Goal: Find contact information: Obtain details needed to contact an individual or organization

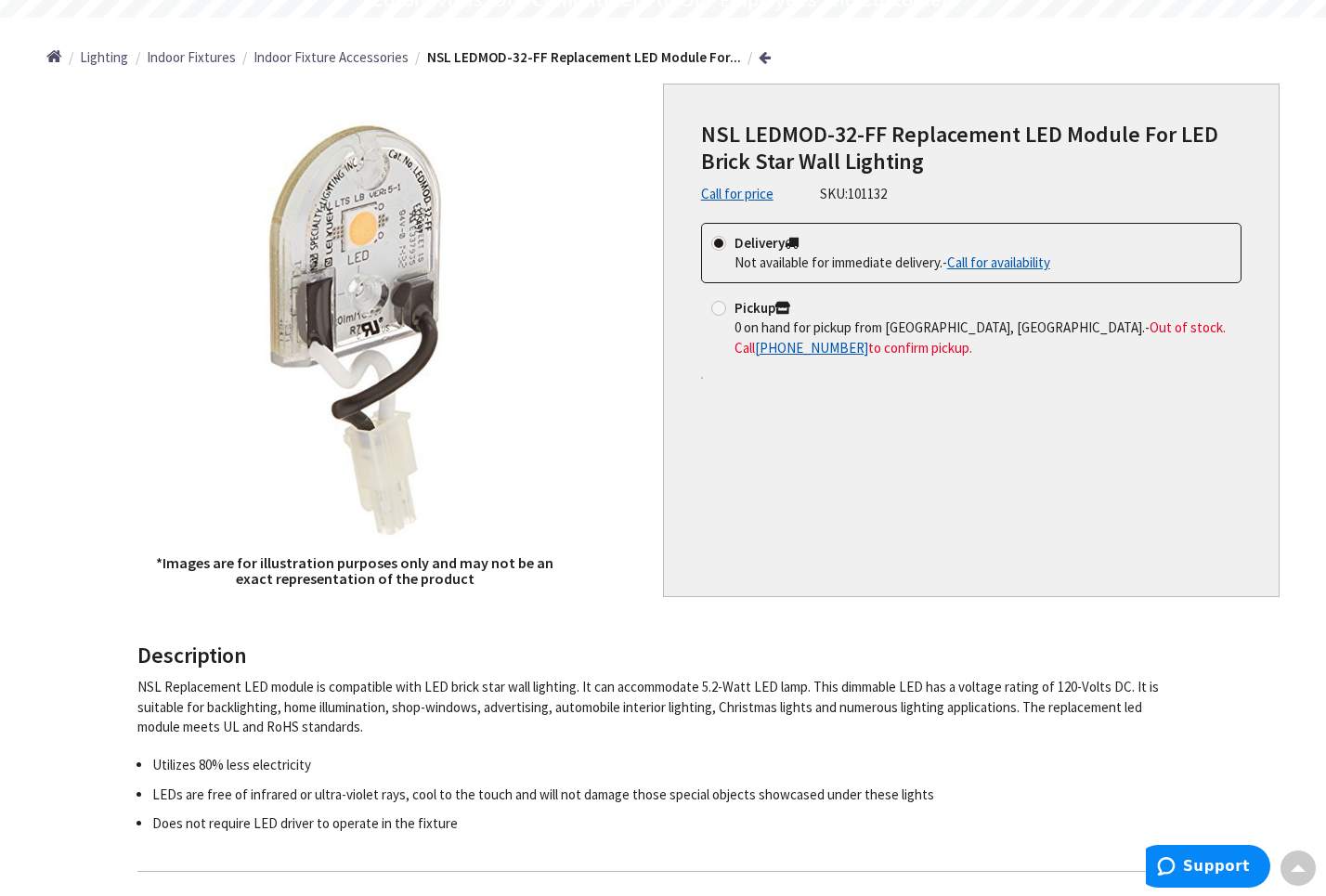
scroll to position [92, 0]
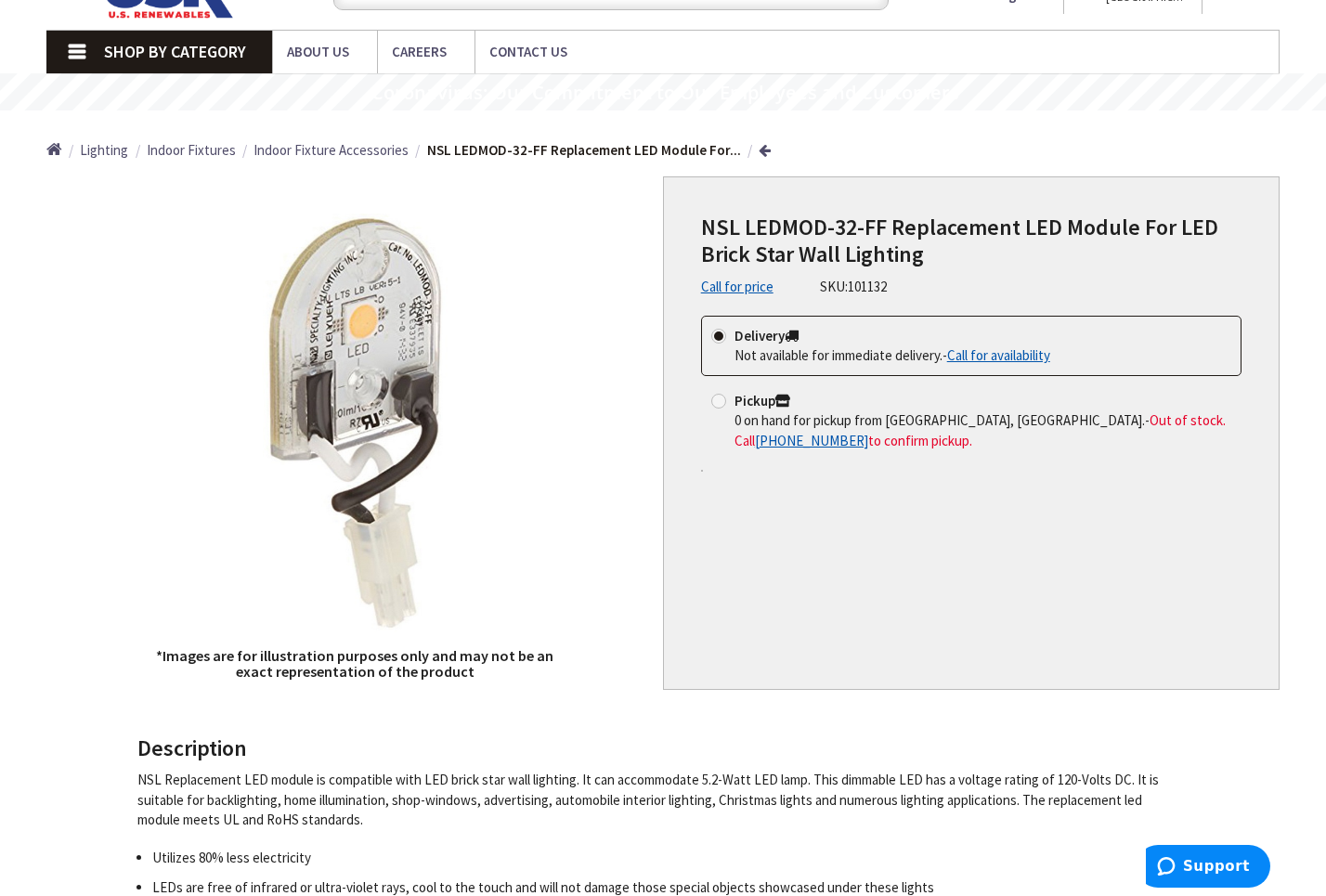
click at [1015, 346] on link "Call for availability" at bounding box center [998, 356] width 103 height 20
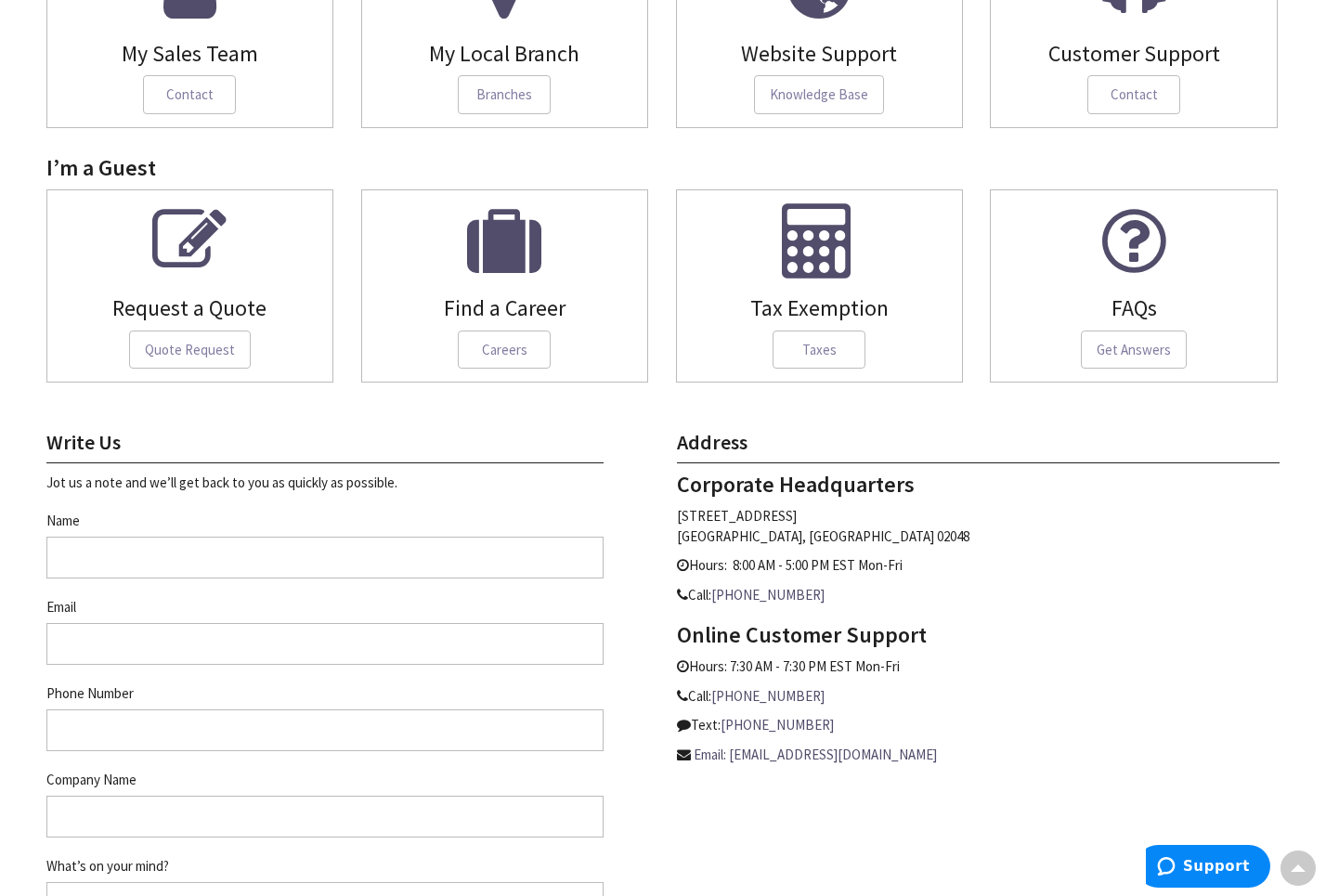
scroll to position [464, 0]
